Goal: Register for event/course

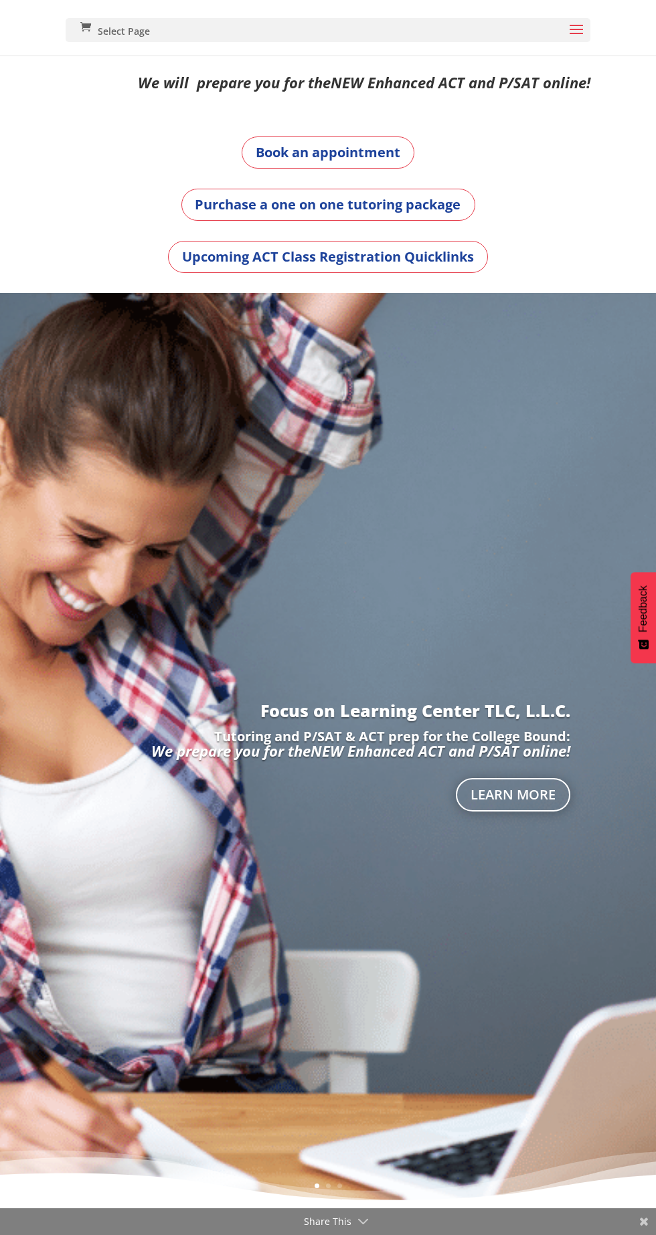
scroll to position [49, 0]
click at [264, 258] on link "Upcoming ACT Class Registration Quicklinks" at bounding box center [328, 257] width 320 height 32
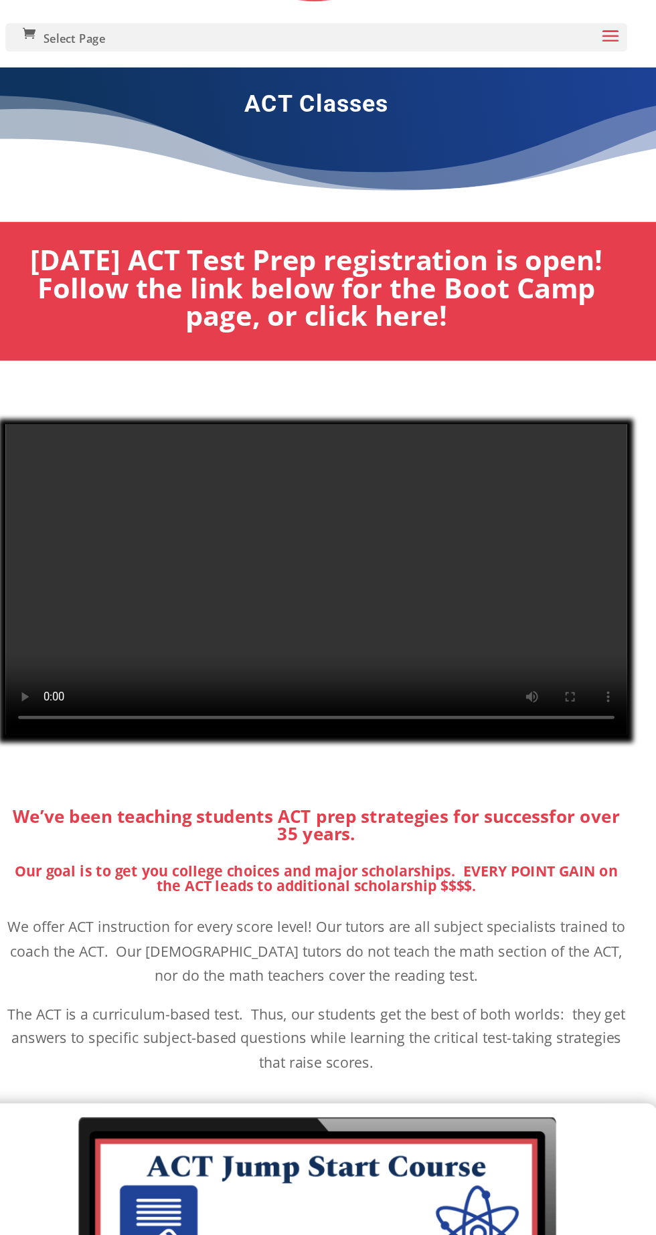
click at [280, 284] on b "October 2025 ACT Test Prep registration is open! Follow the link below for the …" at bounding box center [327, 290] width 483 height 78
